Goal: Information Seeking & Learning: Learn about a topic

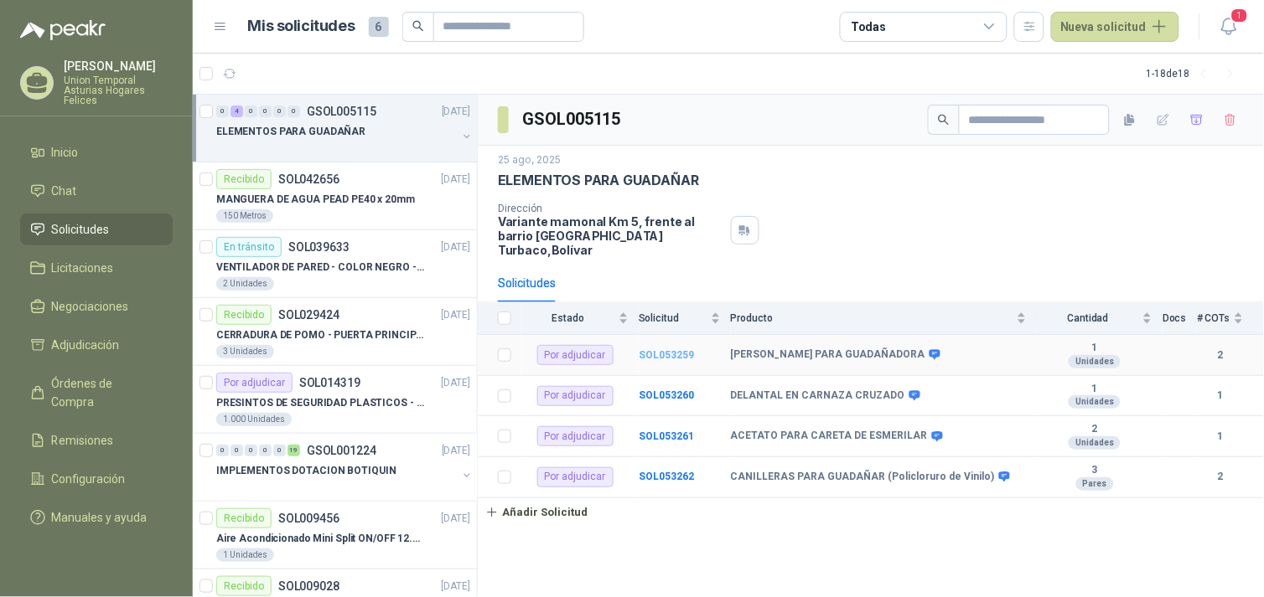
click at [654, 349] on b "SOL053259" at bounding box center [665, 355] width 55 height 12
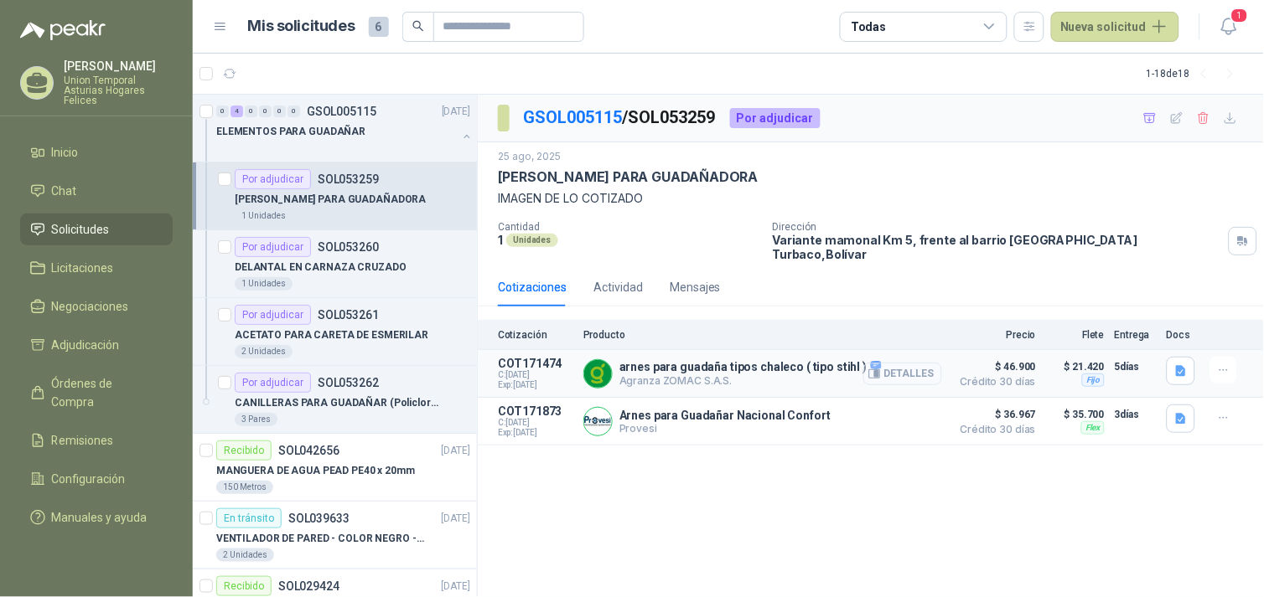
click at [922, 370] on button "Detalles" at bounding box center [902, 374] width 79 height 23
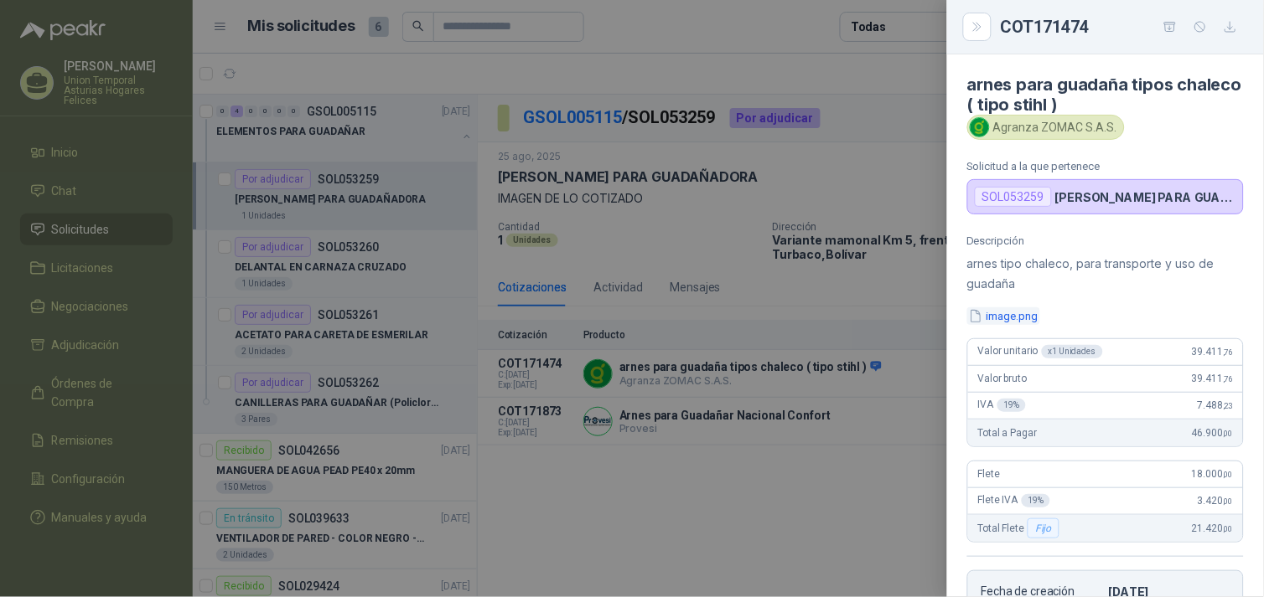
click at [1027, 322] on button "image.png" at bounding box center [1003, 317] width 73 height 18
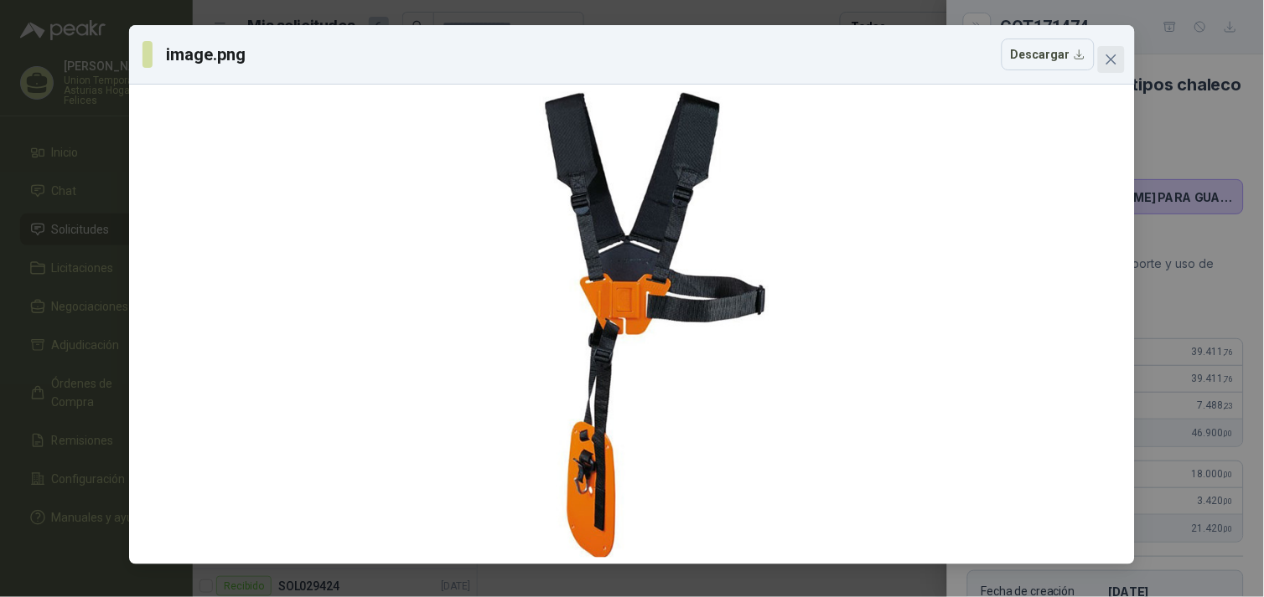
click at [1112, 65] on icon "close" at bounding box center [1110, 59] width 13 height 13
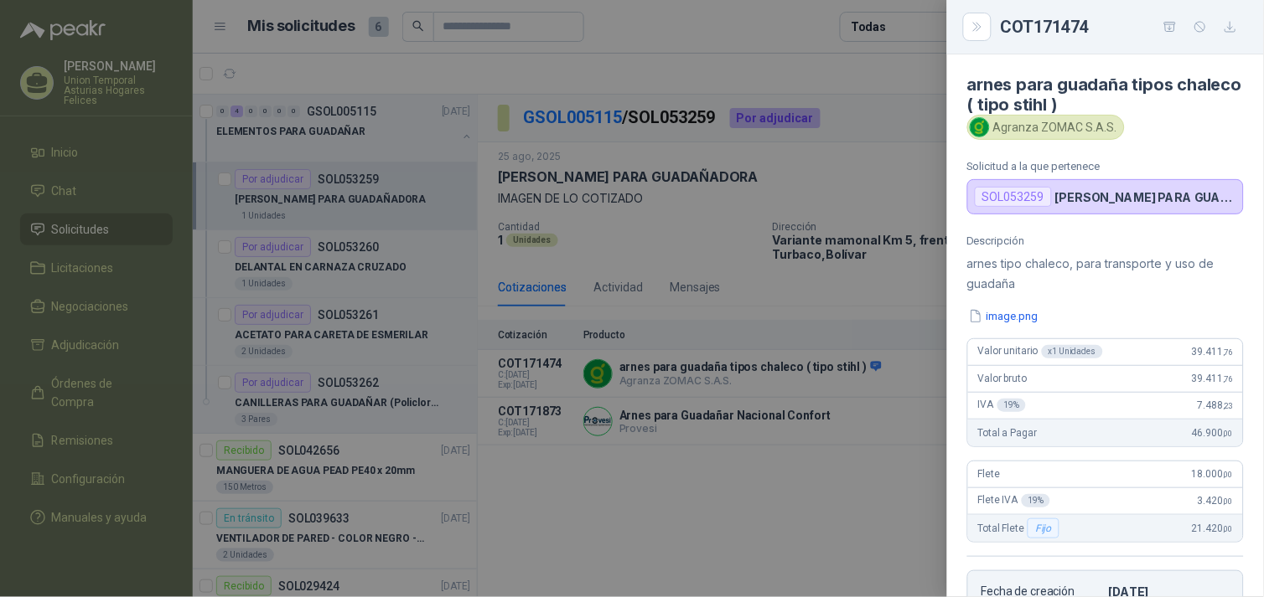
click at [690, 408] on div at bounding box center [632, 298] width 1264 height 597
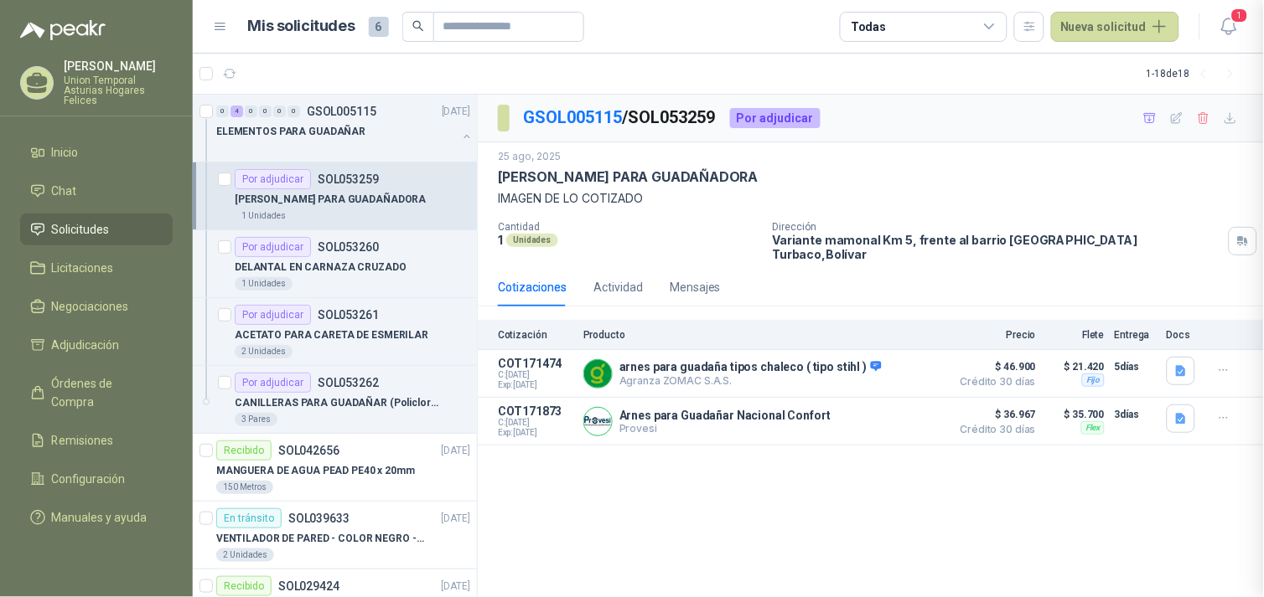
scroll to position [337, 0]
click at [905, 411] on button "Detalles" at bounding box center [902, 422] width 79 height 23
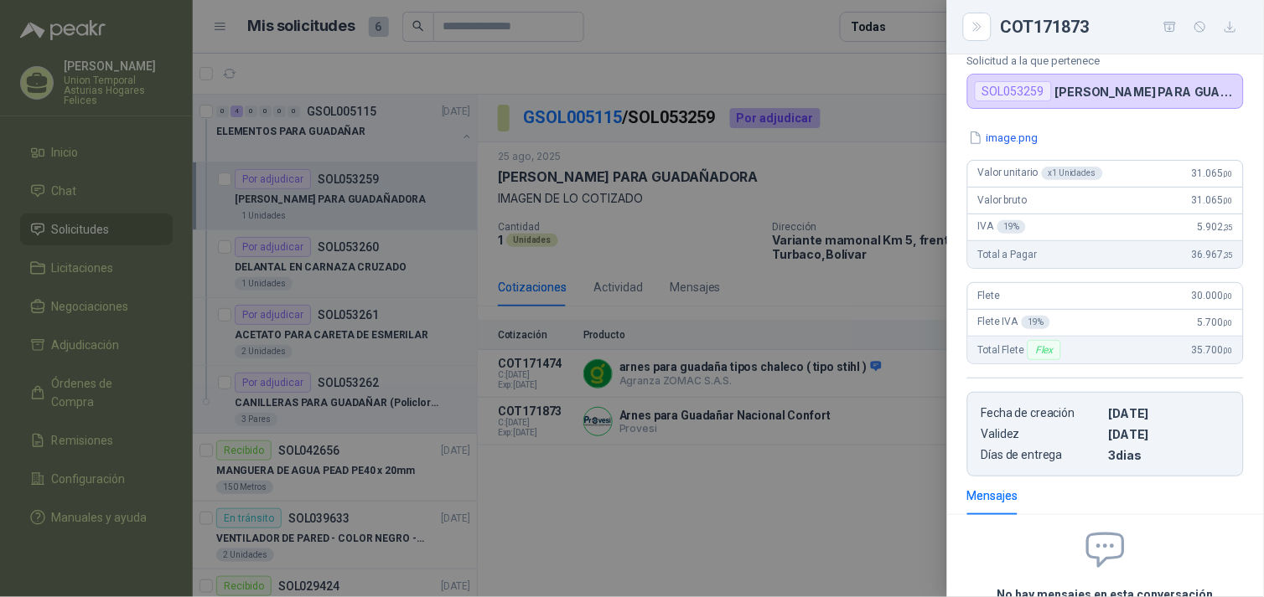
scroll to position [0, 0]
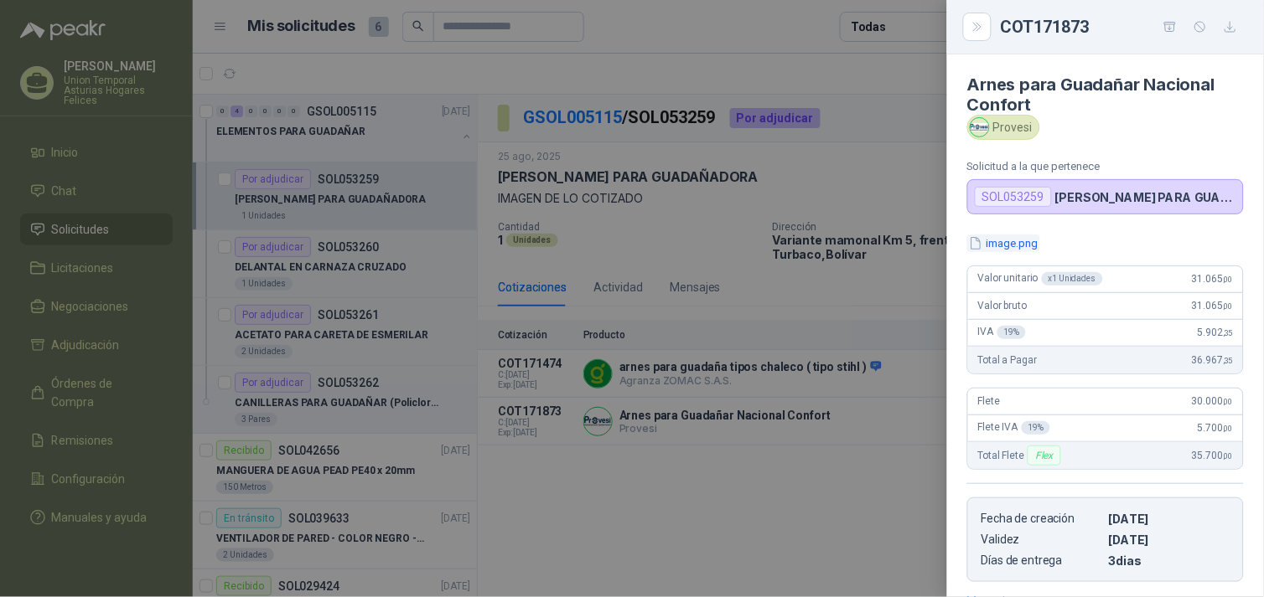
click at [1005, 241] on button "image.png" at bounding box center [1003, 244] width 73 height 18
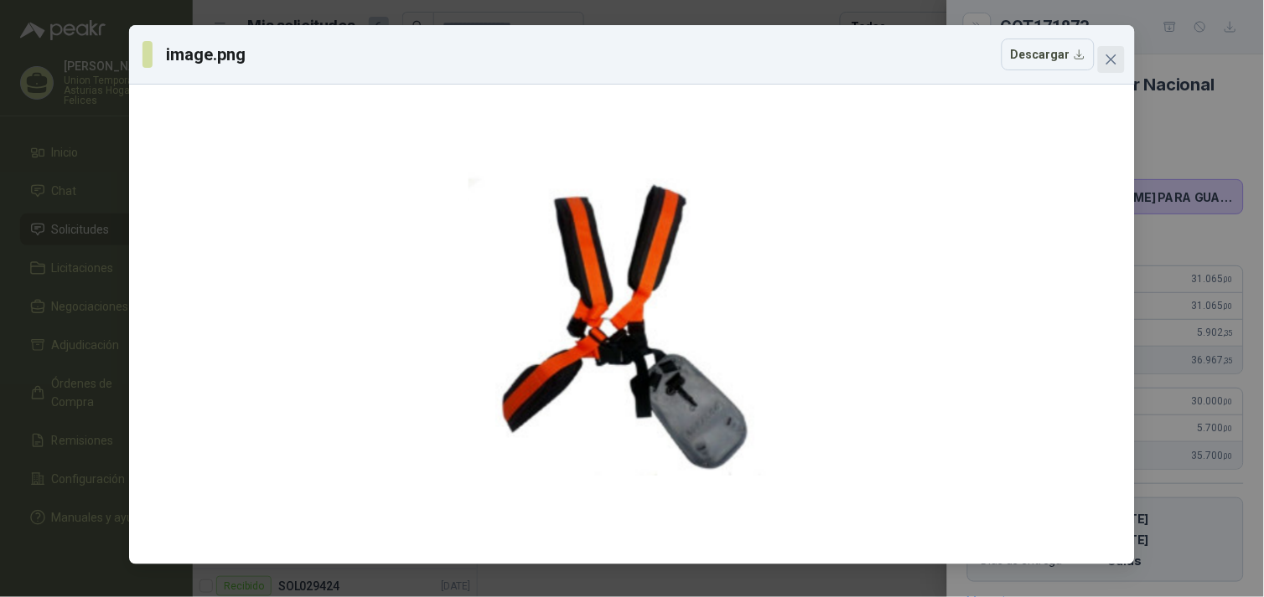
click at [1114, 61] on icon "close" at bounding box center [1110, 59] width 13 height 13
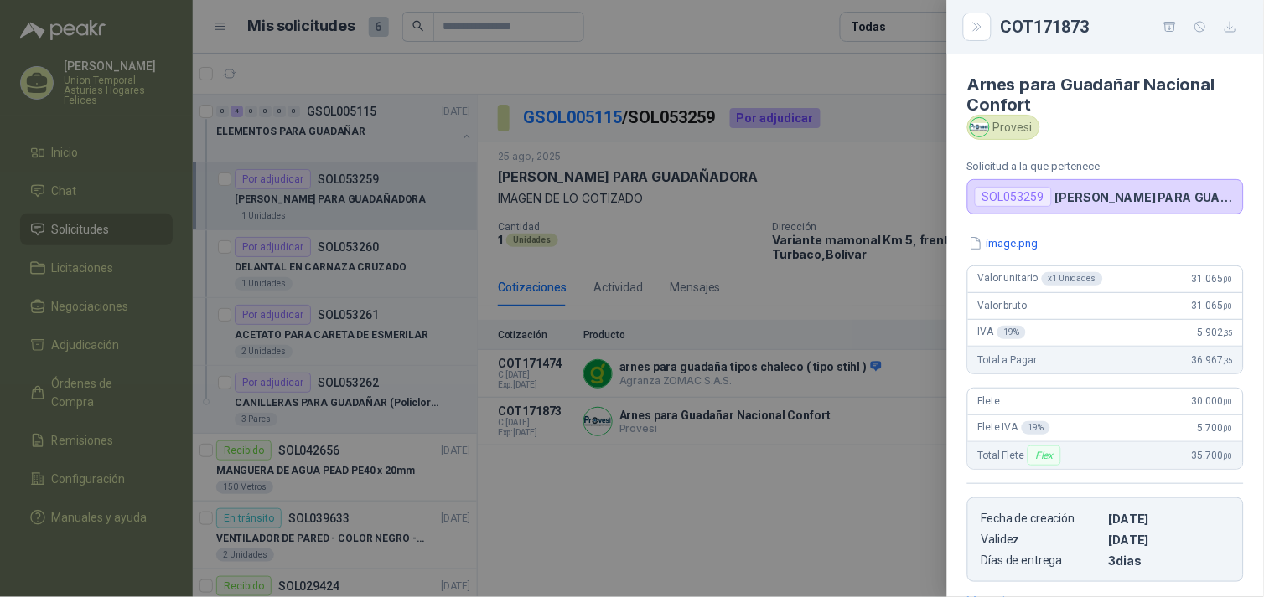
click at [863, 514] on div at bounding box center [632, 298] width 1264 height 597
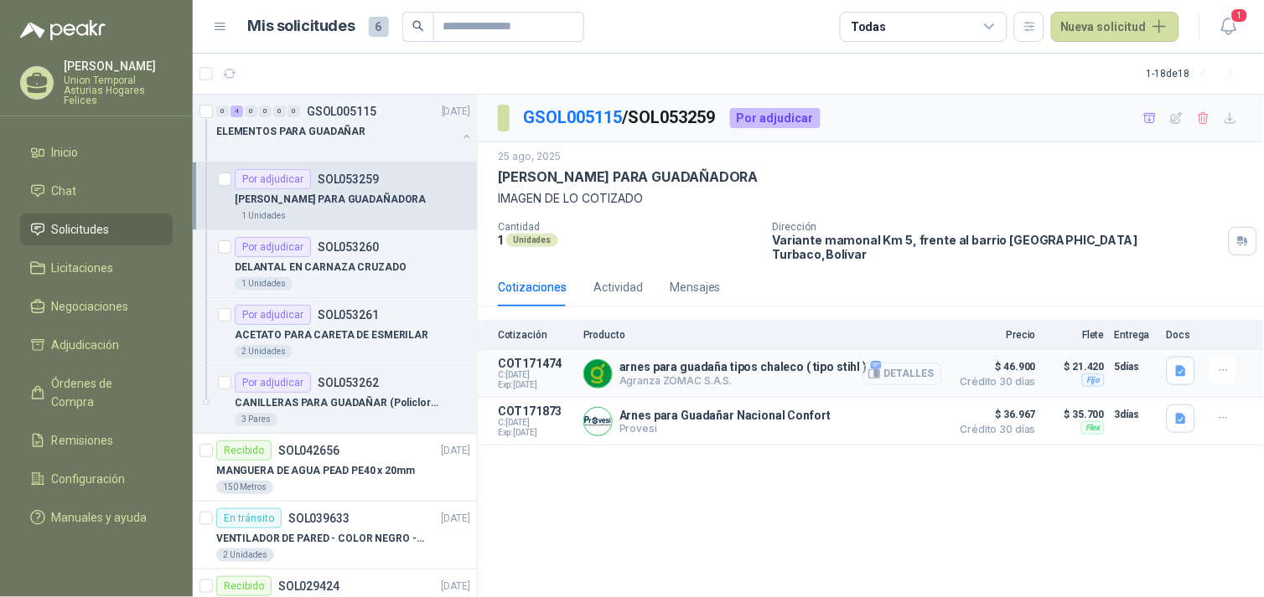
click at [897, 363] on button "Detalles" at bounding box center [902, 374] width 79 height 23
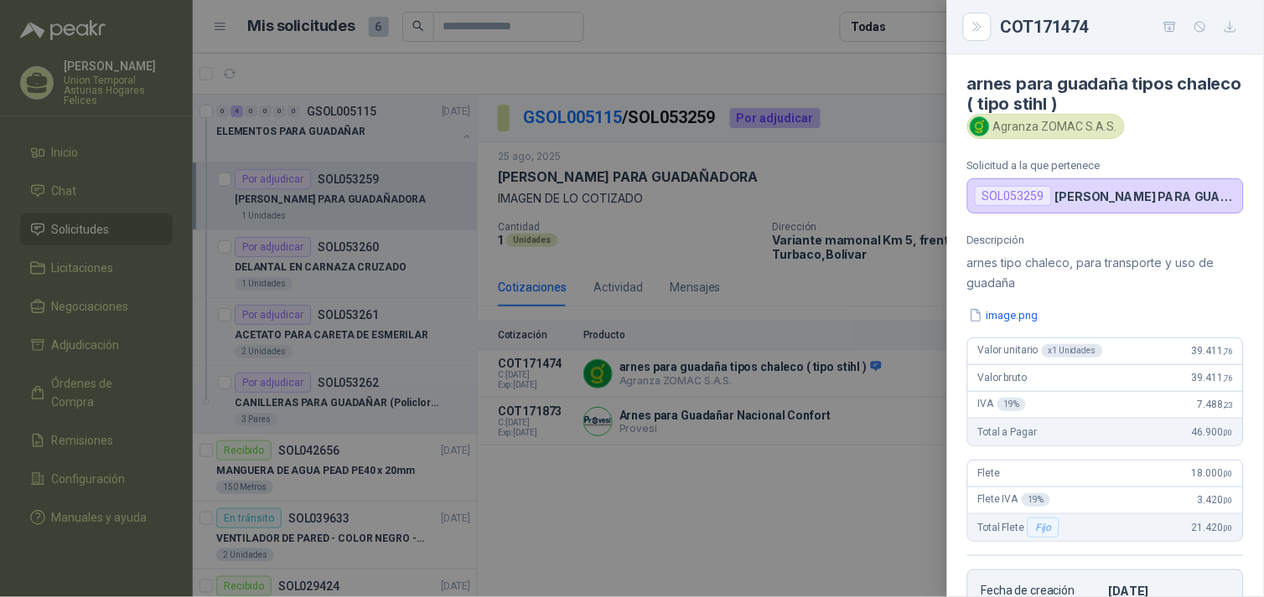
scroll to position [0, 0]
click at [999, 316] on button "image.png" at bounding box center [1003, 317] width 73 height 18
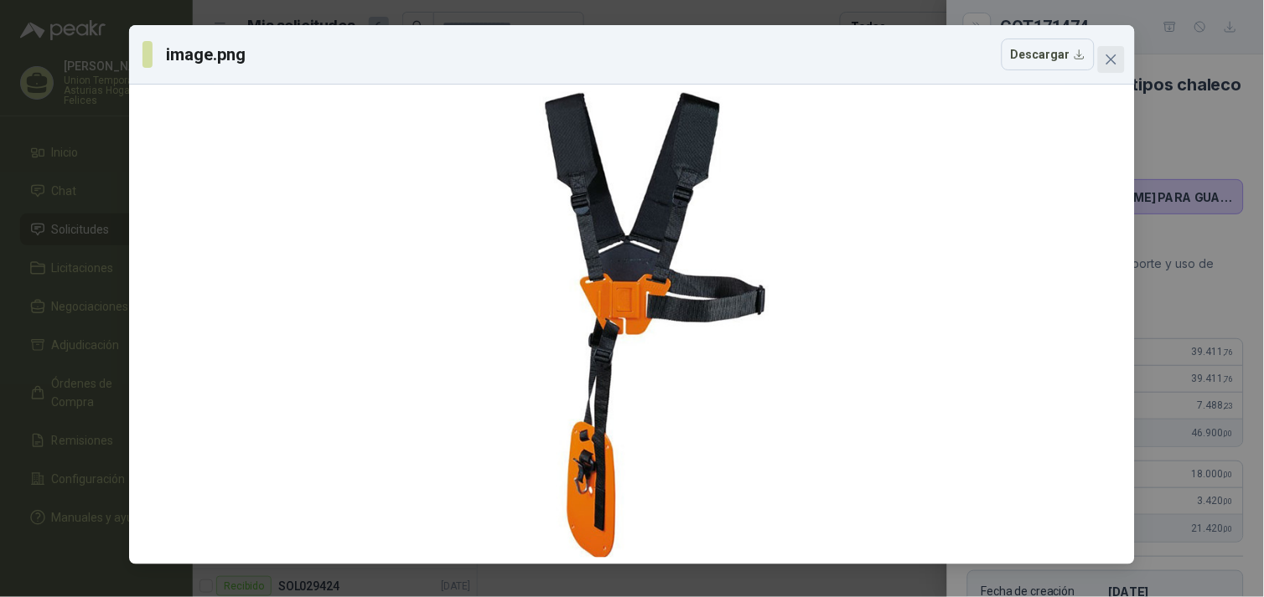
click at [1113, 59] on icon "close" at bounding box center [1110, 59] width 13 height 13
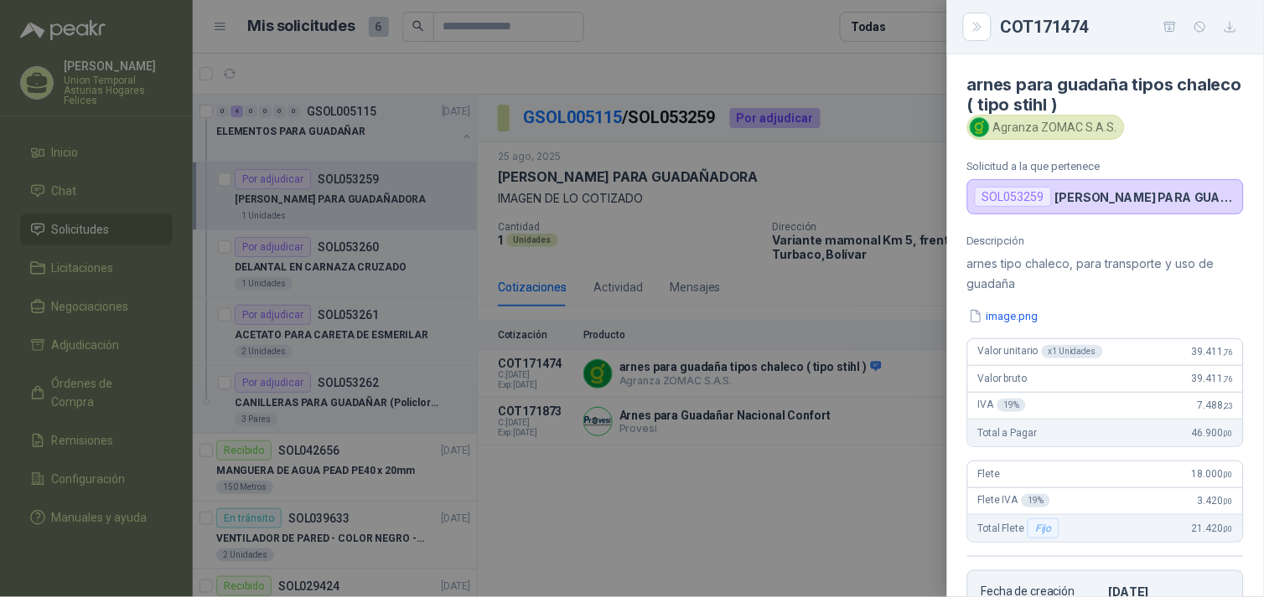
click at [667, 437] on div at bounding box center [632, 298] width 1264 height 597
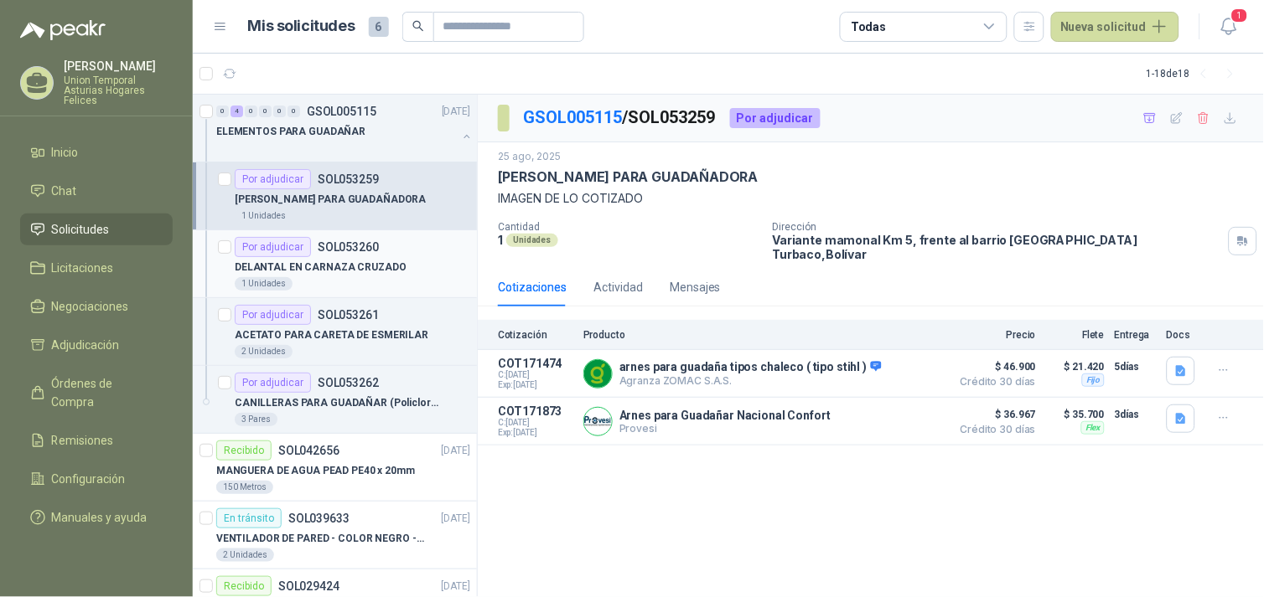
click at [350, 260] on p "DELANTAL EN CARNAZA CRUZADO" at bounding box center [321, 268] width 172 height 16
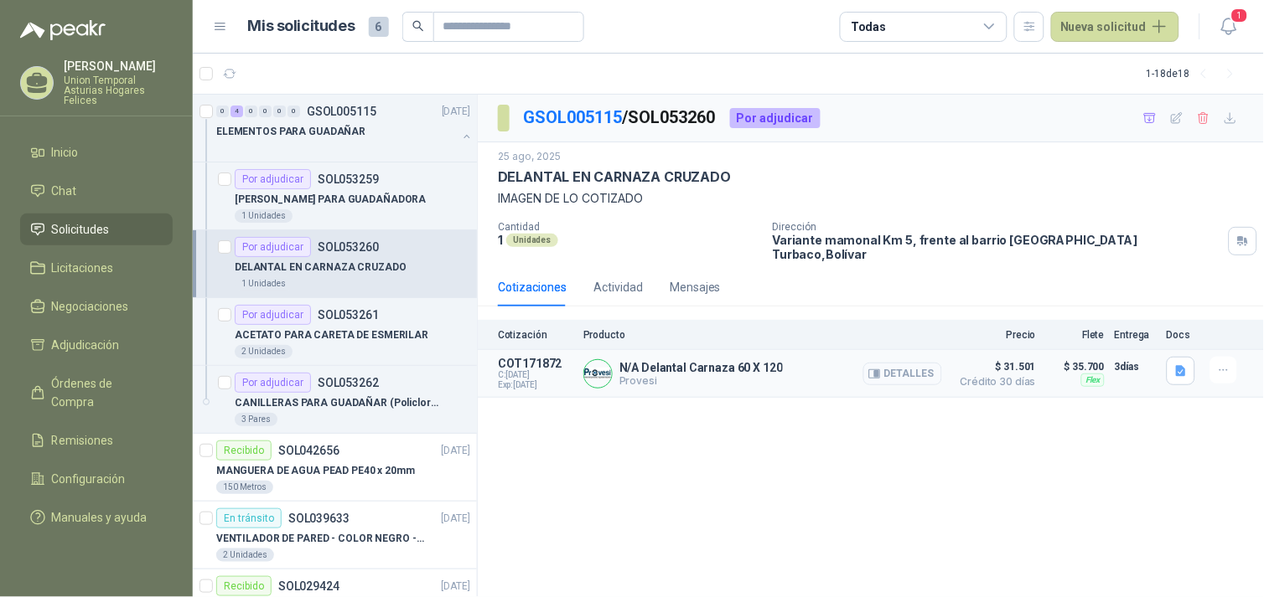
click at [922, 364] on button "Detalles" at bounding box center [902, 374] width 79 height 23
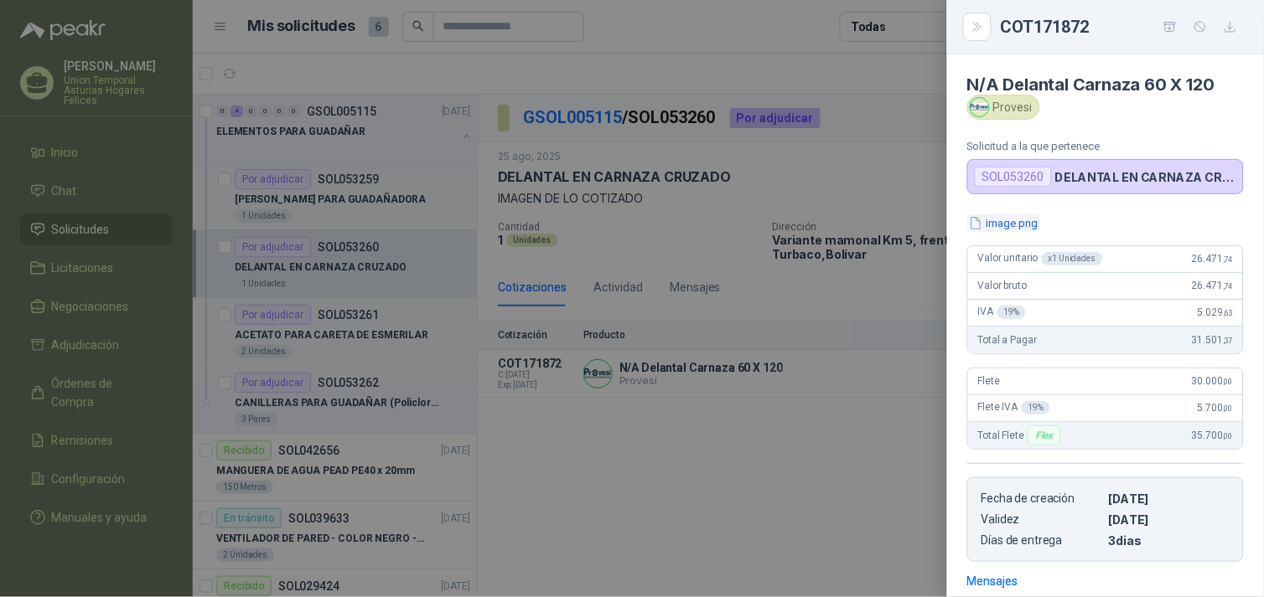
click at [1011, 218] on button "image.png" at bounding box center [1003, 223] width 73 height 18
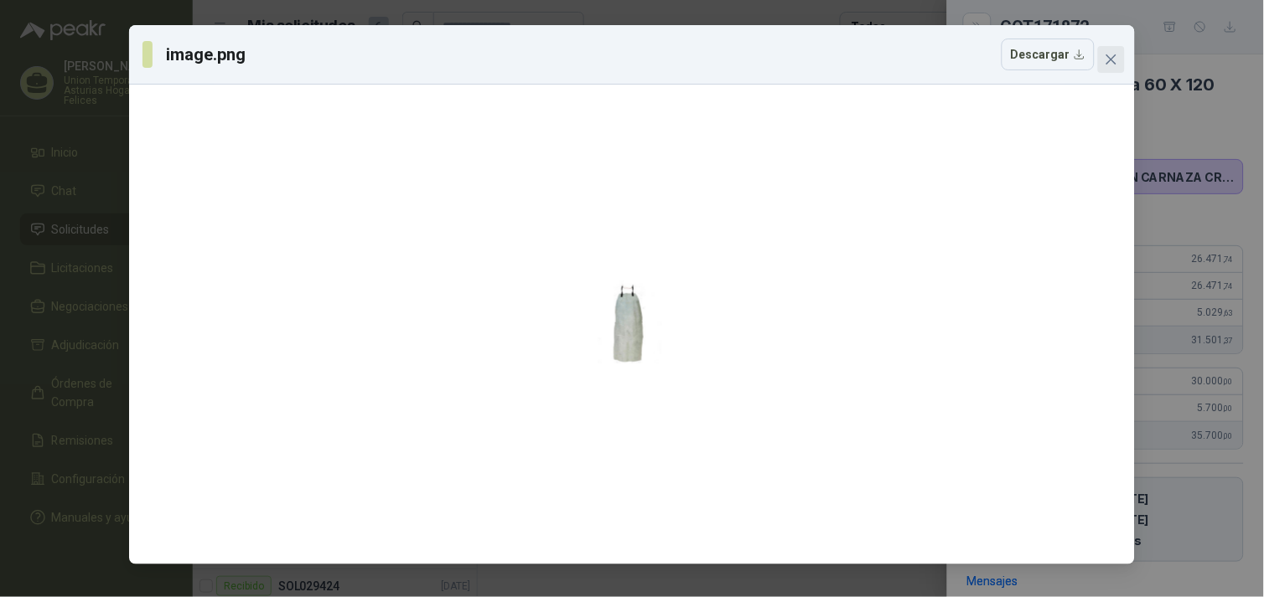
click at [1106, 59] on icon "close" at bounding box center [1110, 59] width 13 height 13
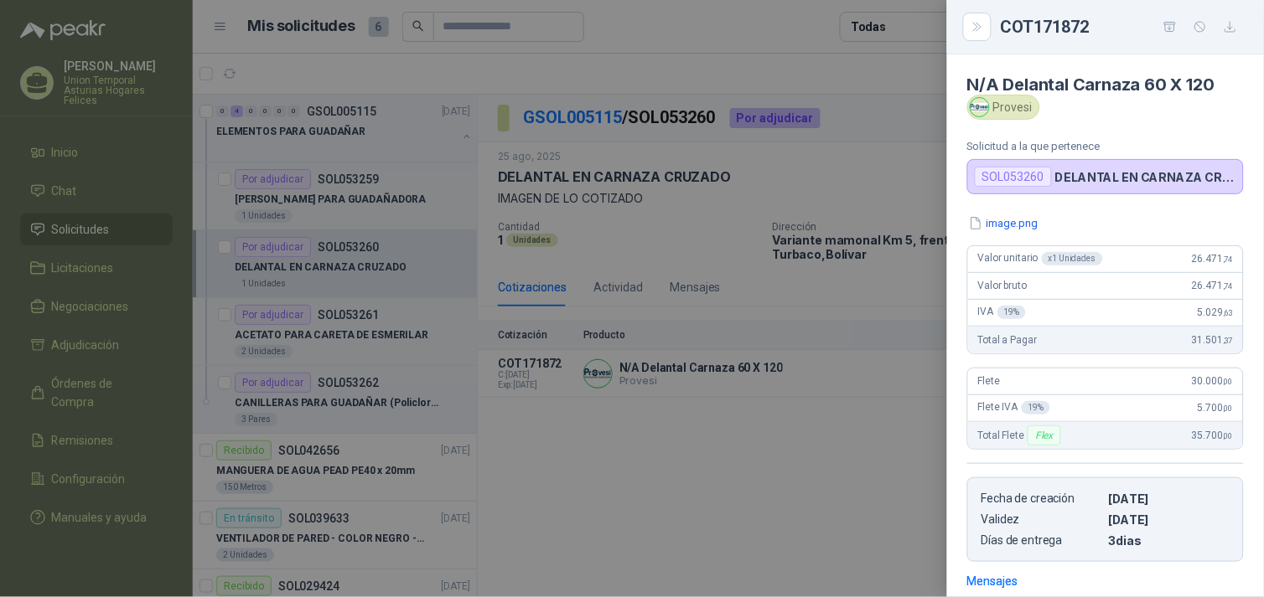
click at [754, 520] on div at bounding box center [632, 298] width 1264 height 597
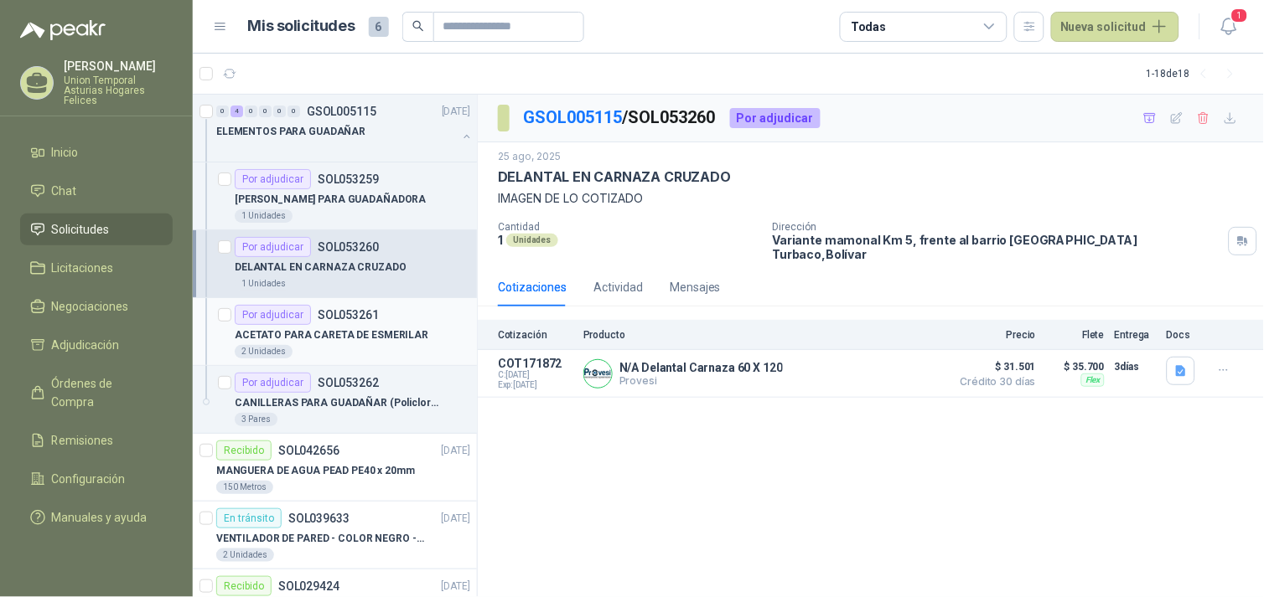
click at [363, 338] on p "ACETATO PARA CARETA DE ESMERILAR" at bounding box center [332, 336] width 194 height 16
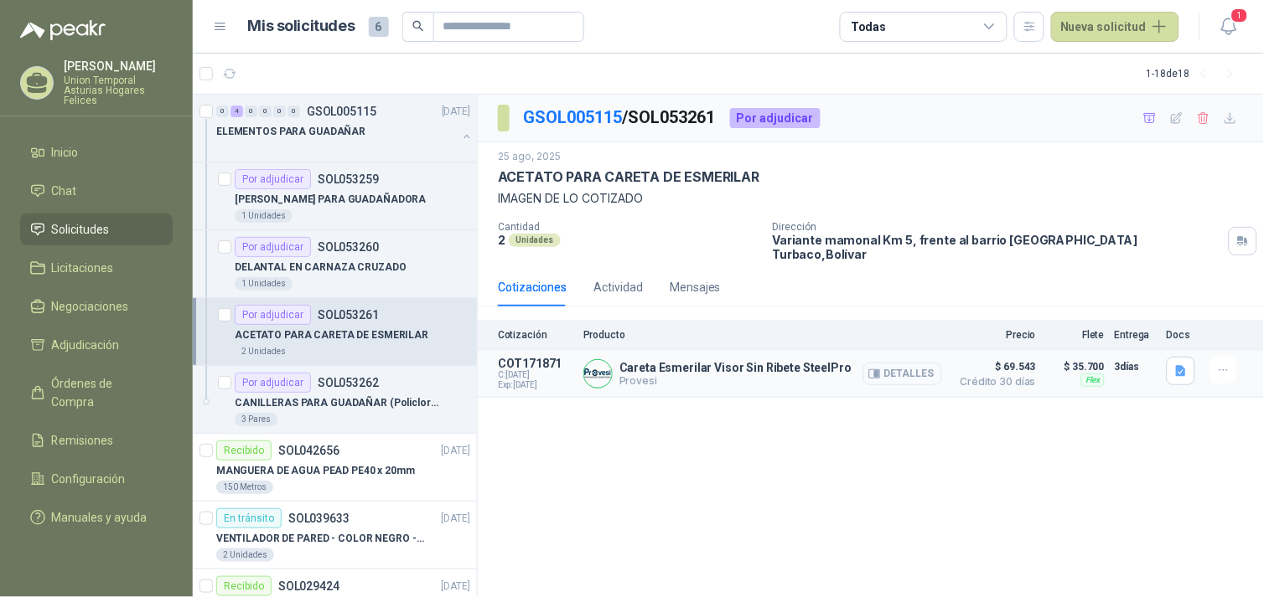
click at [919, 363] on button "Detalles" at bounding box center [902, 374] width 79 height 23
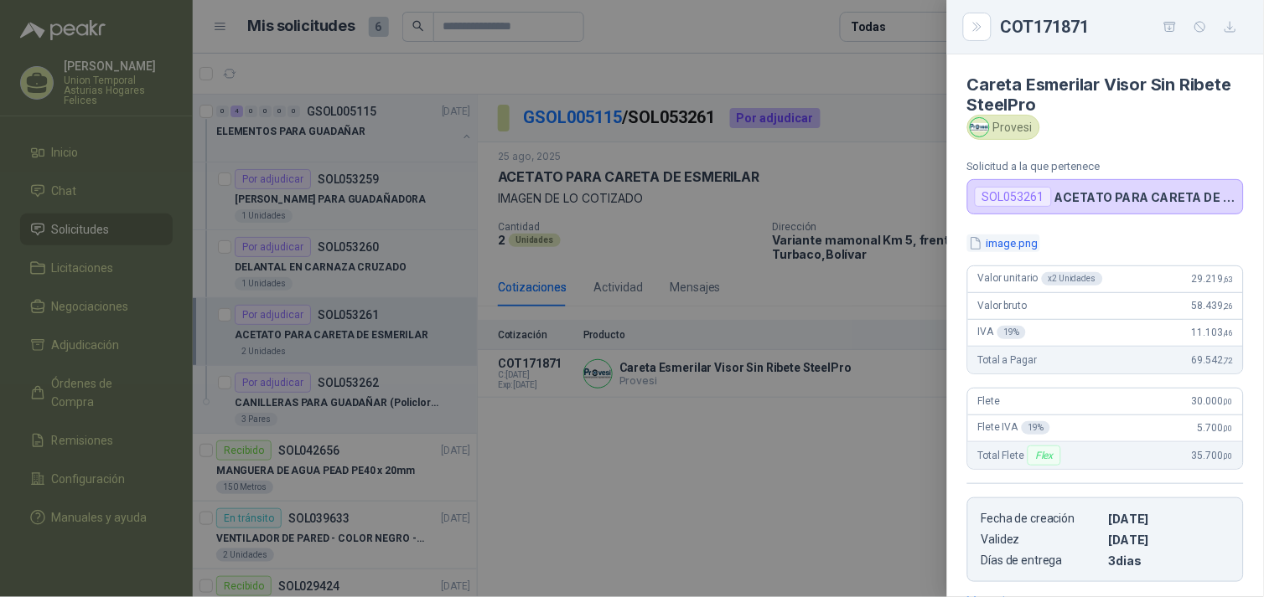
click at [1017, 243] on button "image.png" at bounding box center [1003, 244] width 73 height 18
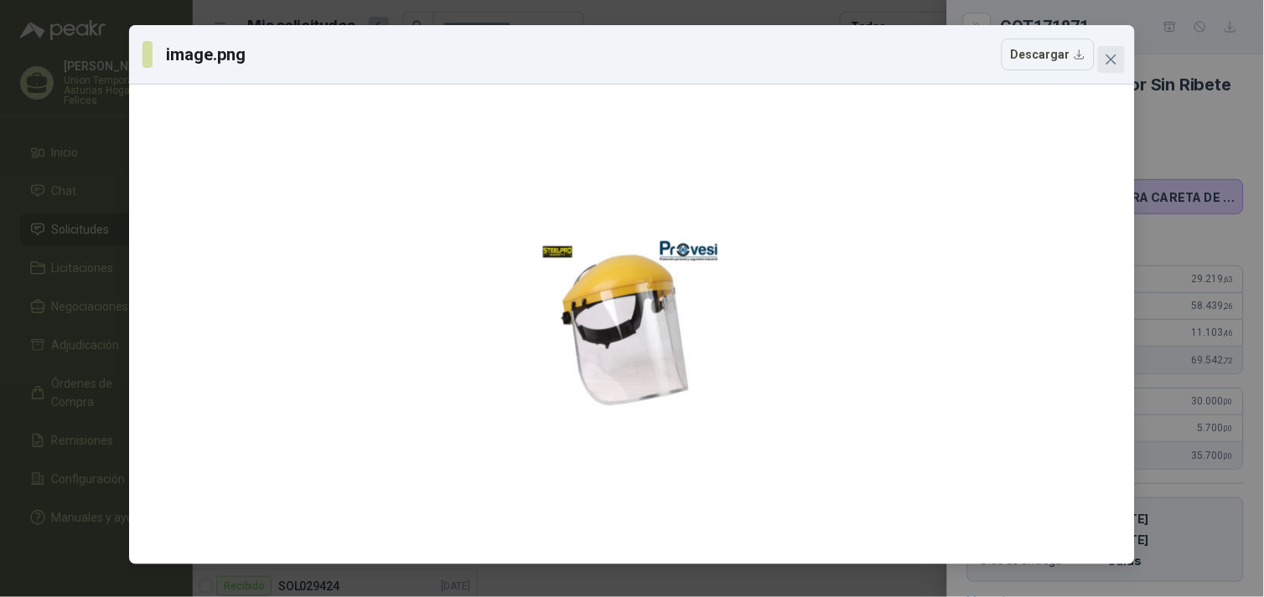
click at [1113, 59] on icon "close" at bounding box center [1110, 59] width 13 height 13
